Goal: Task Accomplishment & Management: Complete application form

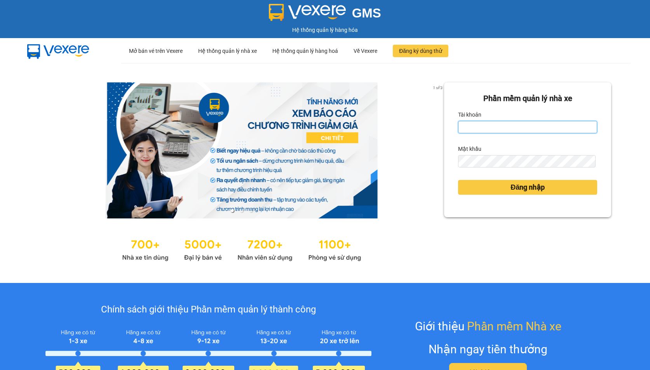
click at [479, 123] on input "Tài khoản" at bounding box center [527, 127] width 139 height 12
type input "hien.phuchai"
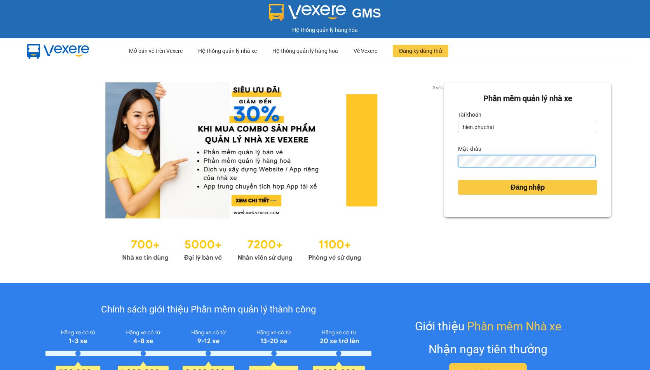
click at [458, 180] on button "Đăng nhập" at bounding box center [527, 187] width 139 height 15
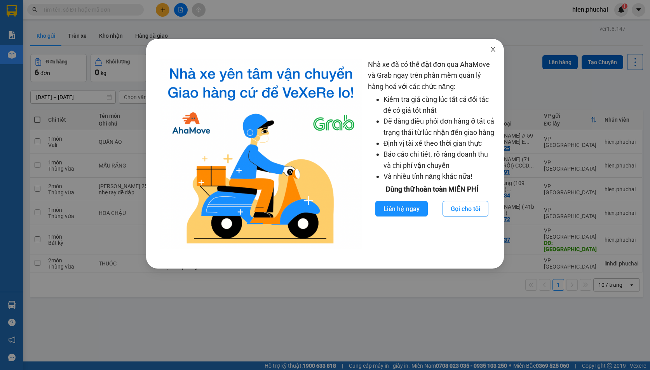
click at [497, 50] on span "Close" at bounding box center [493, 50] width 22 height 22
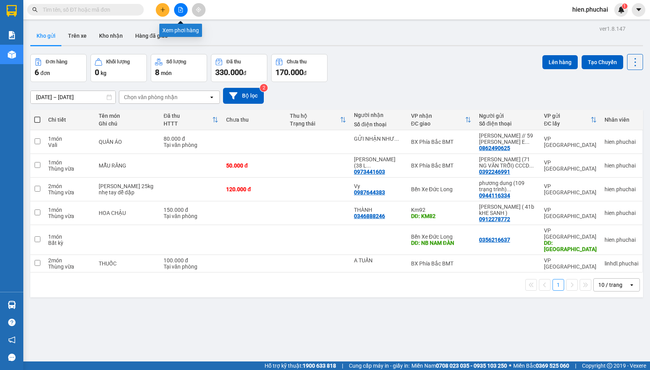
click at [180, 12] on icon "file-add" at bounding box center [180, 9] width 5 height 5
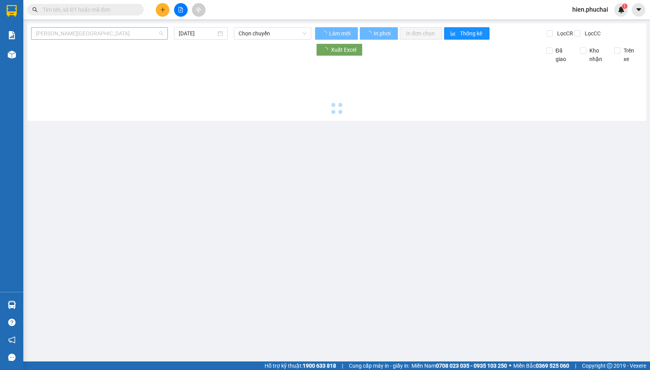
click at [131, 33] on span "Gia Lai - Đà Lạt" at bounding box center [99, 34] width 127 height 12
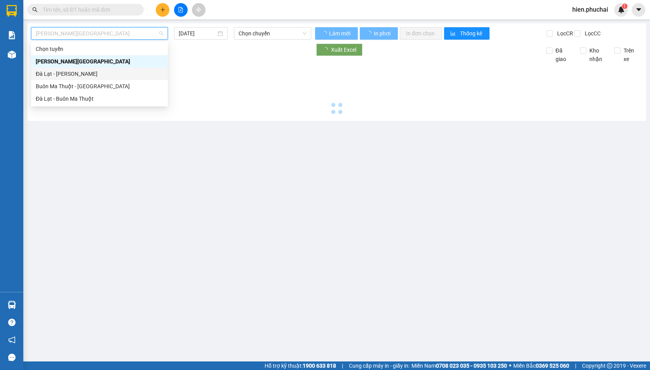
type input "14/10/2025"
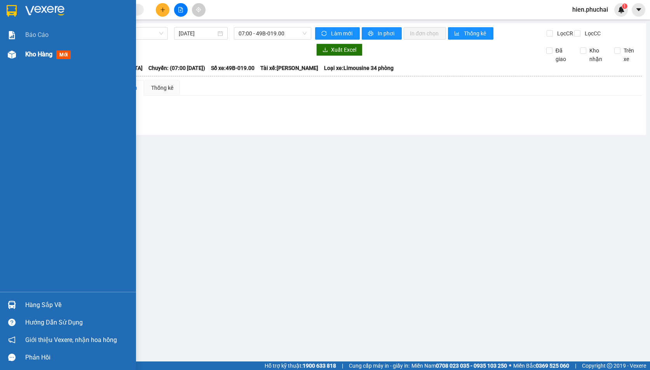
click at [16, 58] on img at bounding box center [12, 55] width 8 height 8
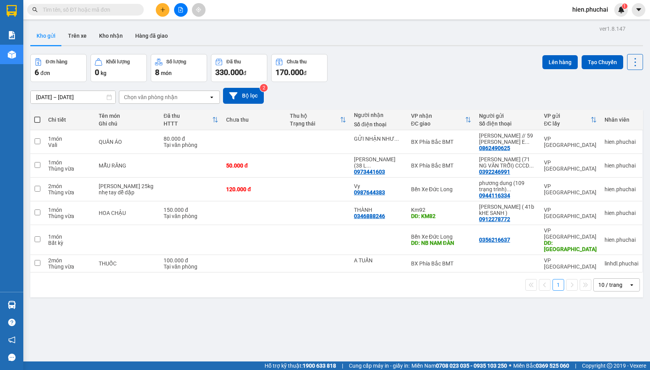
click at [162, 10] on icon "plus" at bounding box center [162, 9] width 5 height 5
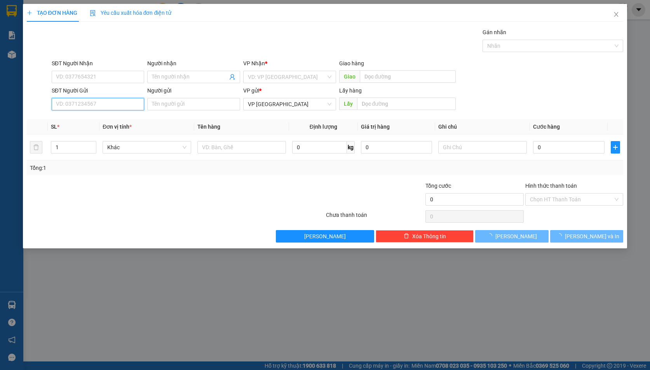
click at [94, 103] on input "SĐT Người Gửi" at bounding box center [98, 104] width 93 height 12
type input "0947362426"
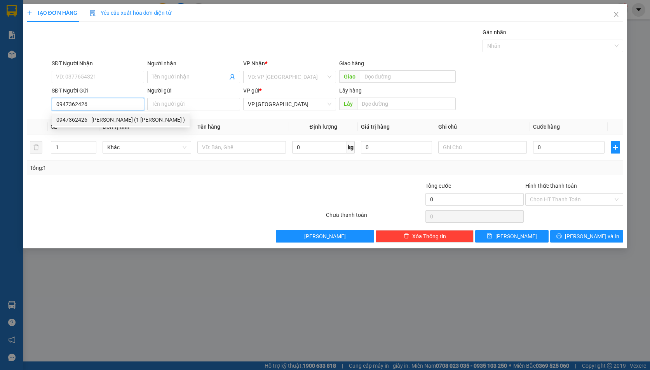
click at [149, 119] on div "0947362426 - NGUYỄN THỊ TRÀ MY (1 CAO THẮNG )" at bounding box center [120, 119] width 129 height 9
type input "0905384032"
type input "LÊ YẾN"
type input "CHƯ PỨ"
type input "NGUYỄN THỊ TRÀ MY (1 CAO THẮNG )"
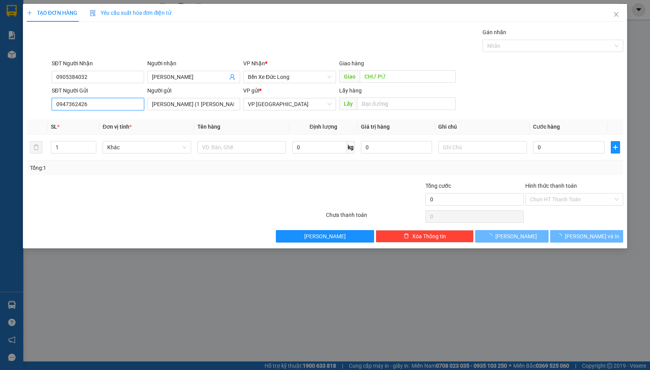
type input "40.000"
type input "0947362426"
click at [113, 76] on input "0905384032" at bounding box center [98, 77] width 93 height 12
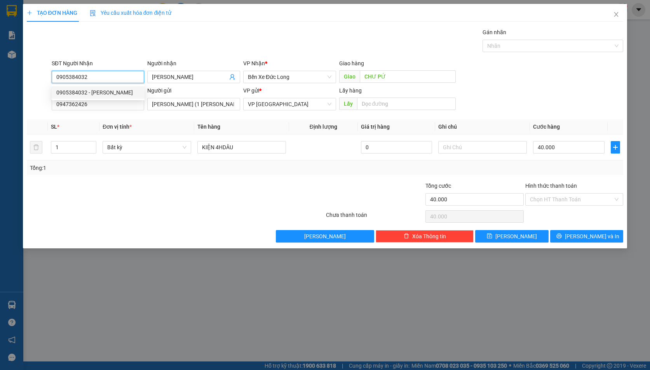
click at [113, 76] on input "0905384032" at bounding box center [98, 77] width 93 height 12
type input "0867950080"
click at [108, 92] on div "0867950080 - HÀ" at bounding box center [99, 92] width 87 height 9
type input "HÀ"
type input "KM 82"
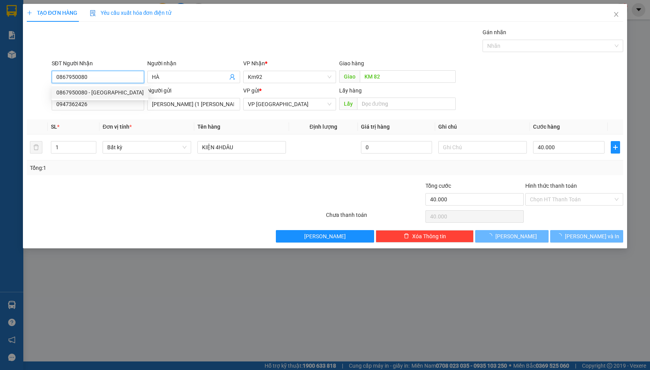
type input "50.000"
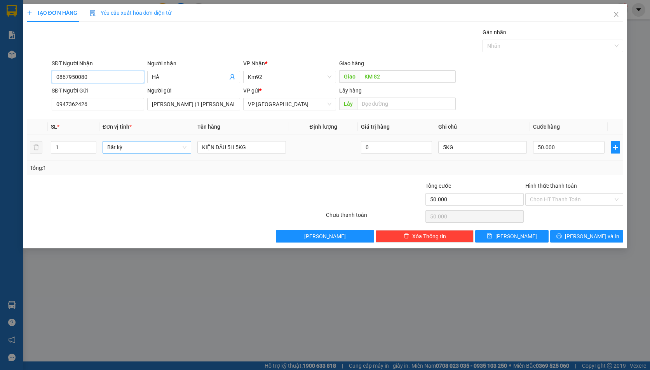
click at [130, 148] on span "Bất kỳ" at bounding box center [146, 147] width 79 height 12
type input "0867950080"
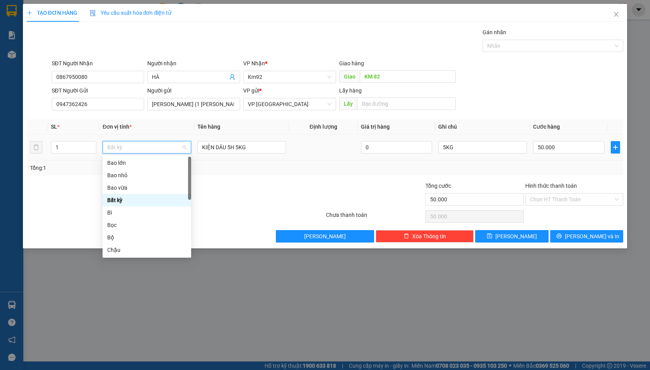
type input "Y"
type input "T"
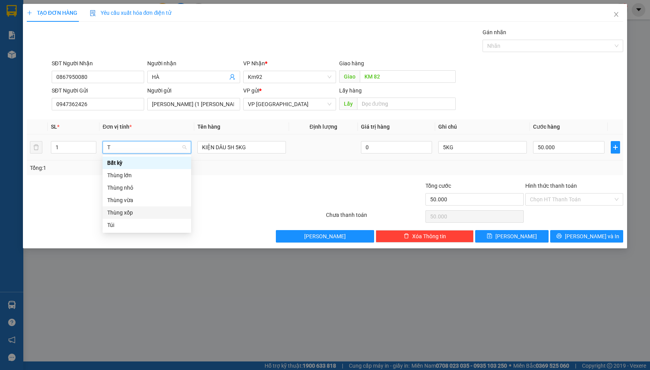
click at [134, 214] on div "Thùng xốp" at bounding box center [146, 212] width 79 height 9
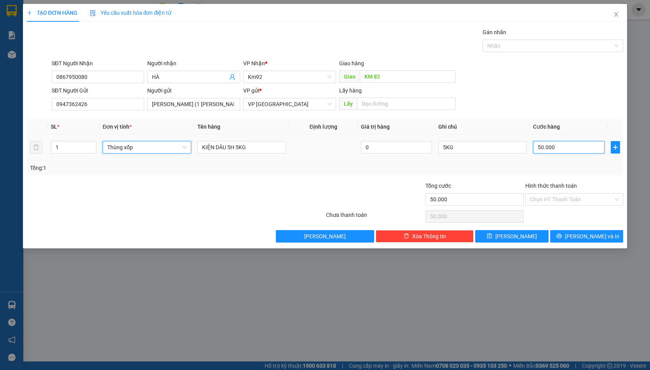
click at [567, 150] on input "50.000" at bounding box center [568, 147] width 71 height 12
type input "5"
type input "50"
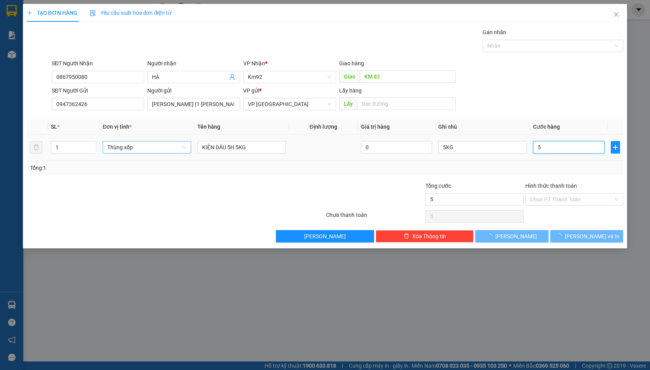
type input "50"
type input "500"
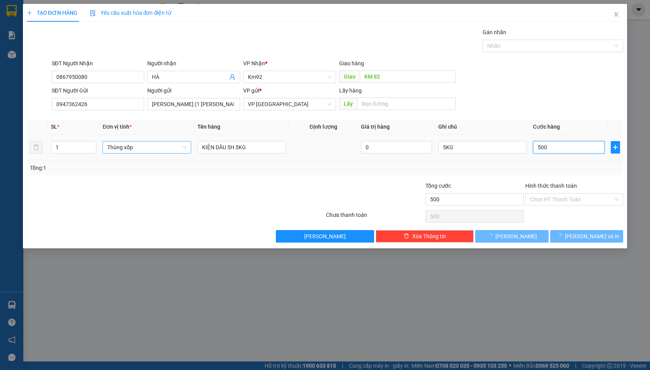
type input "5.000"
type input "50.000"
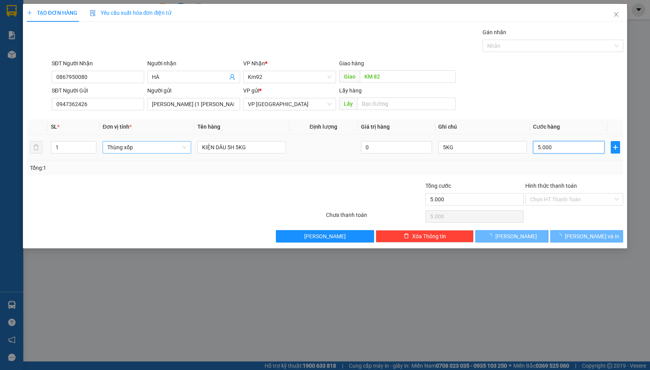
type input "50.000"
type input "0"
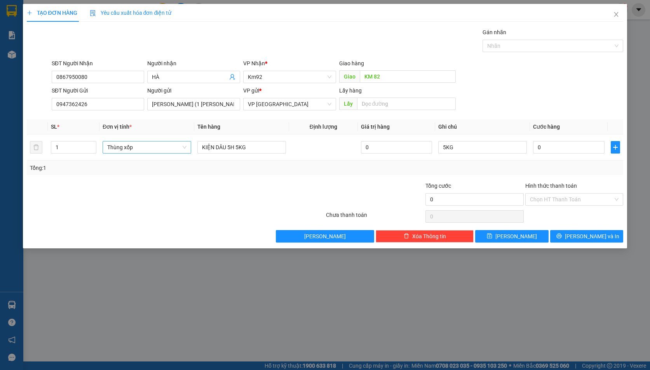
click at [530, 80] on div "SĐT Người Nhận 0867950080 Người nhận HÀ VP Nhận * Km92 Giao hàng Giao KM 82" at bounding box center [337, 72] width 575 height 27
drag, startPoint x: 572, startPoint y: 240, endPoint x: 564, endPoint y: 234, distance: 10.6
click at [572, 240] on button "Lưu và In" at bounding box center [586, 236] width 73 height 12
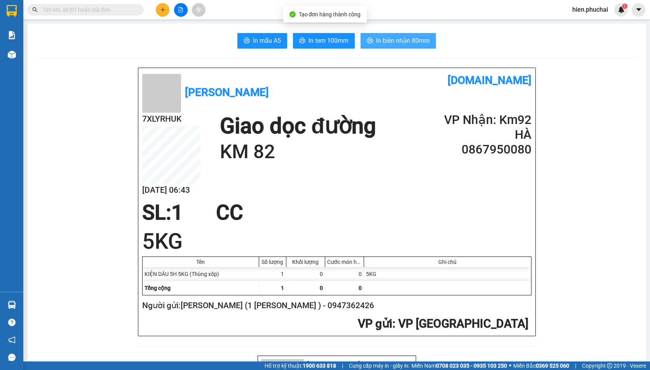
click at [370, 38] on icon "printer" at bounding box center [370, 40] width 6 height 6
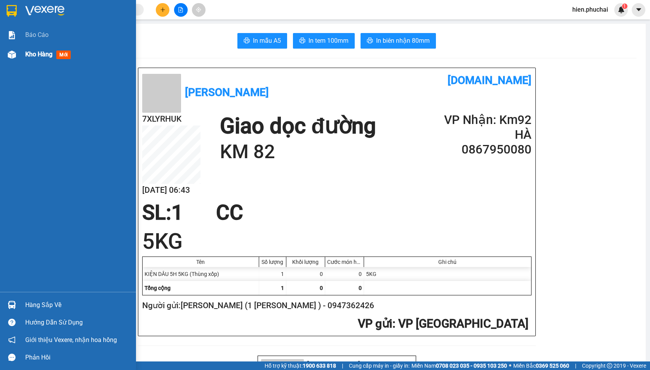
click at [6, 56] on div at bounding box center [12, 55] width 14 height 14
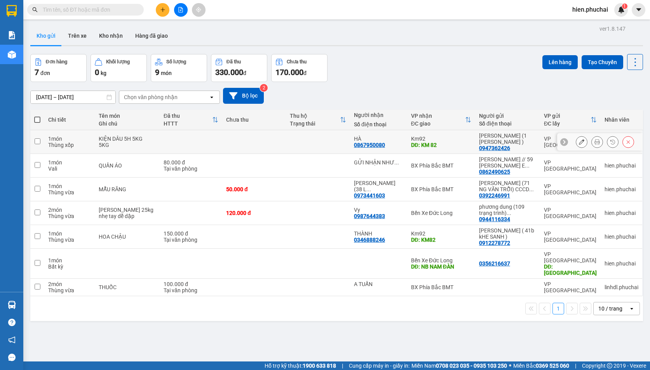
click at [273, 142] on td at bounding box center [254, 142] width 64 height 24
checkbox input "true"
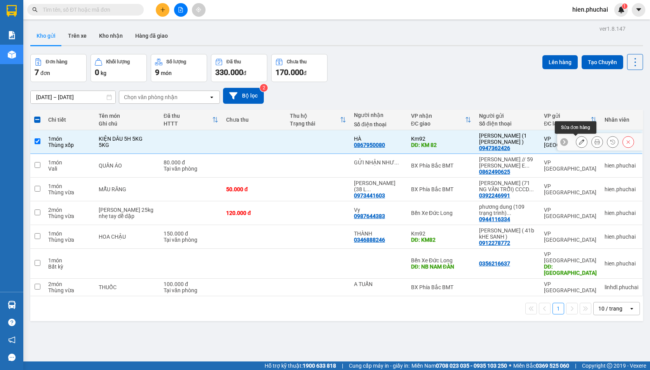
click at [579, 141] on icon at bounding box center [581, 141] width 5 height 5
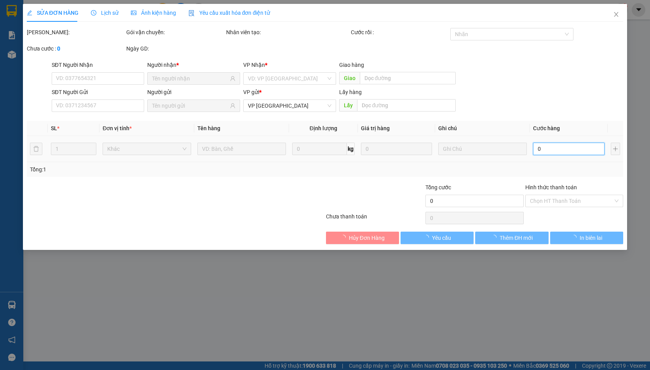
click at [558, 150] on input "0" at bounding box center [568, 149] width 71 height 12
type input "0867950080"
type input "KM 82"
type input "0947362426"
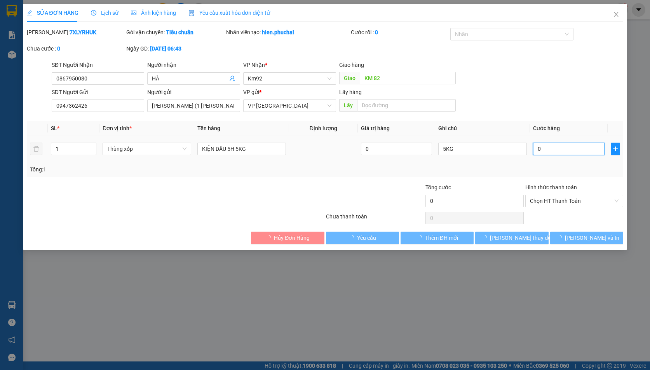
click at [559, 150] on input "0" at bounding box center [568, 149] width 71 height 12
type input "5"
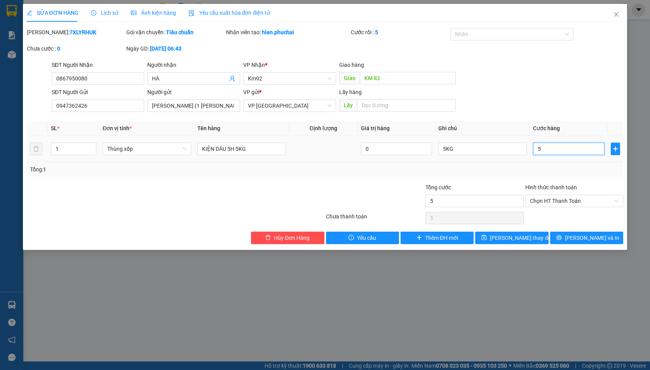
type input "50"
type input "500"
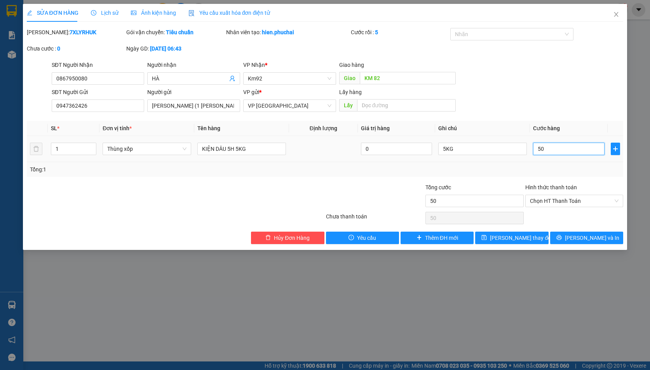
type input "500"
type input "5.000"
type input "50.000"
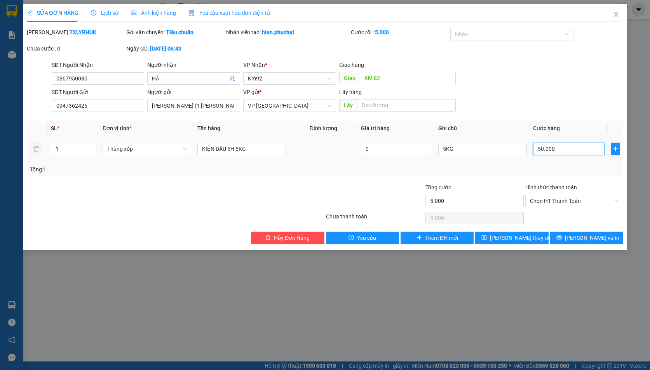
type input "50.000"
click at [577, 235] on button "Lưu và In" at bounding box center [586, 238] width 73 height 12
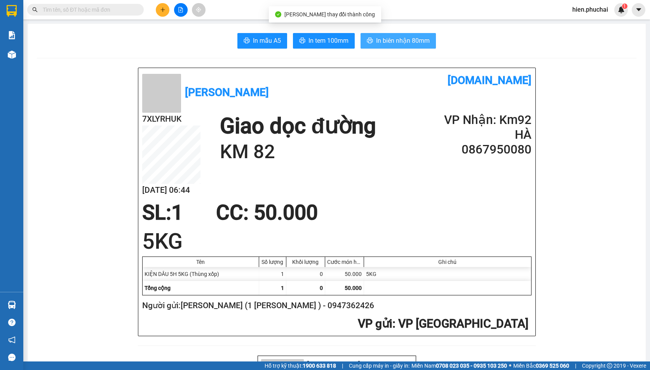
click at [390, 42] on span "In biên nhận 80mm" at bounding box center [403, 41] width 54 height 10
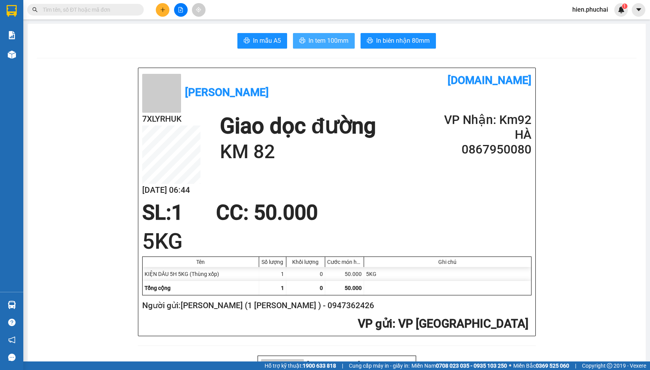
click at [334, 40] on span "In tem 100mm" at bounding box center [328, 41] width 40 height 10
click at [261, 39] on span "In mẫu A5" at bounding box center [267, 41] width 28 height 10
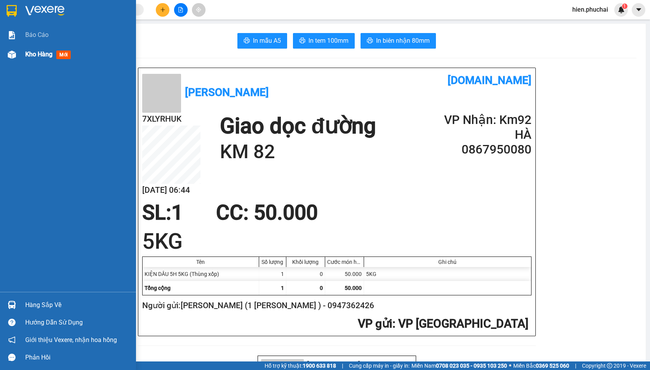
click at [12, 63] on div "Kho hàng mới" at bounding box center [68, 54] width 136 height 19
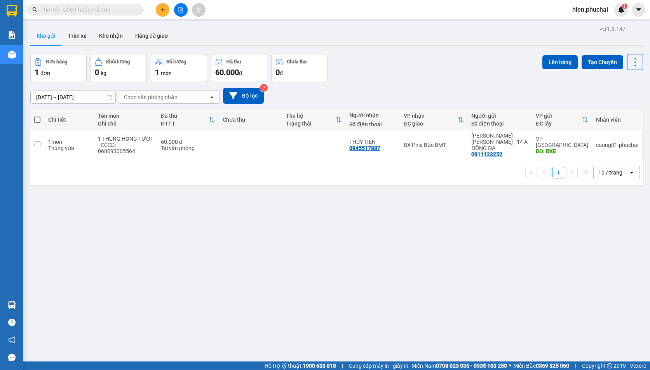
click at [399, 99] on div "12/10/2025 – 14/10/2025 Press the down arrow key to interact with the calendar …" at bounding box center [336, 96] width 613 height 16
click at [399, 101] on div "12/10/2025 – 14/10/2025 Press the down arrow key to interact with the calendar …" at bounding box center [336, 96] width 613 height 16
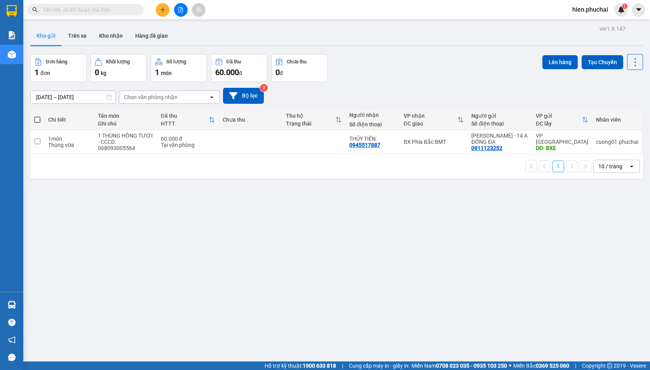
click at [590, 11] on span "hien.phuchai" at bounding box center [590, 10] width 48 height 10
click at [587, 21] on span "Đăng xuất" at bounding box center [594, 24] width 33 height 9
